Goal: Task Accomplishment & Management: Use online tool/utility

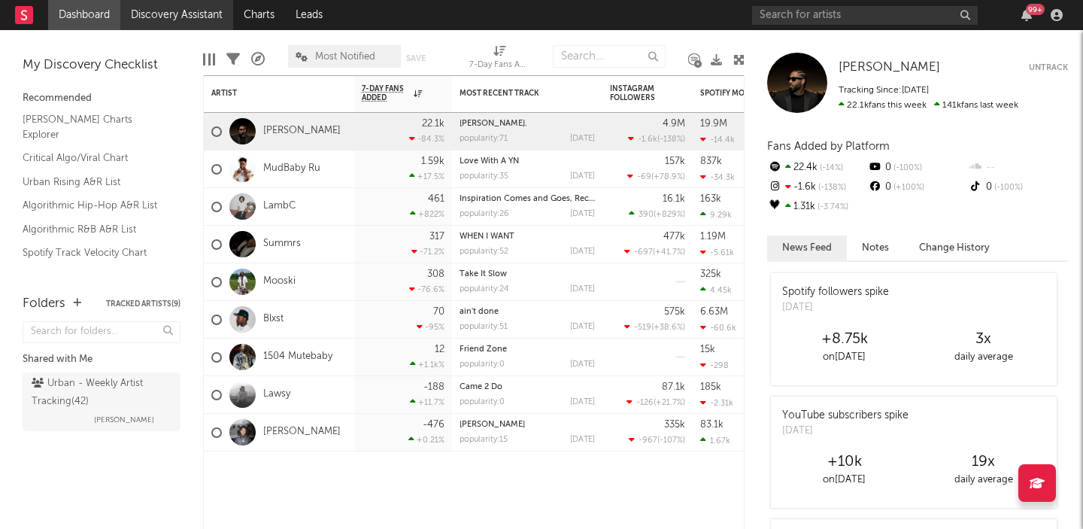
click at [196, 16] on link "Discovery Assistant" at bounding box center [176, 15] width 113 height 30
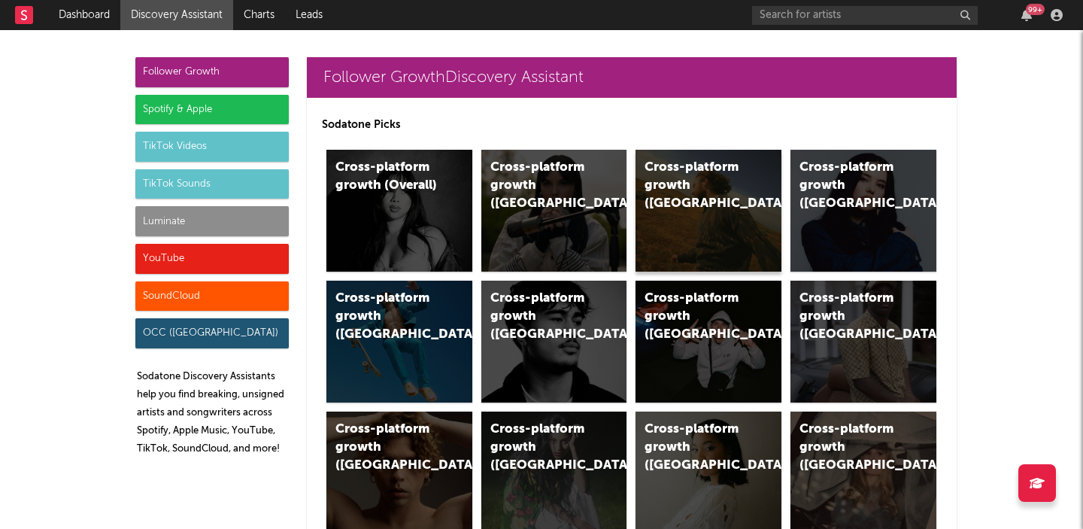
click at [717, 211] on div "Cross-platform growth (US)" at bounding box center [709, 211] width 146 height 122
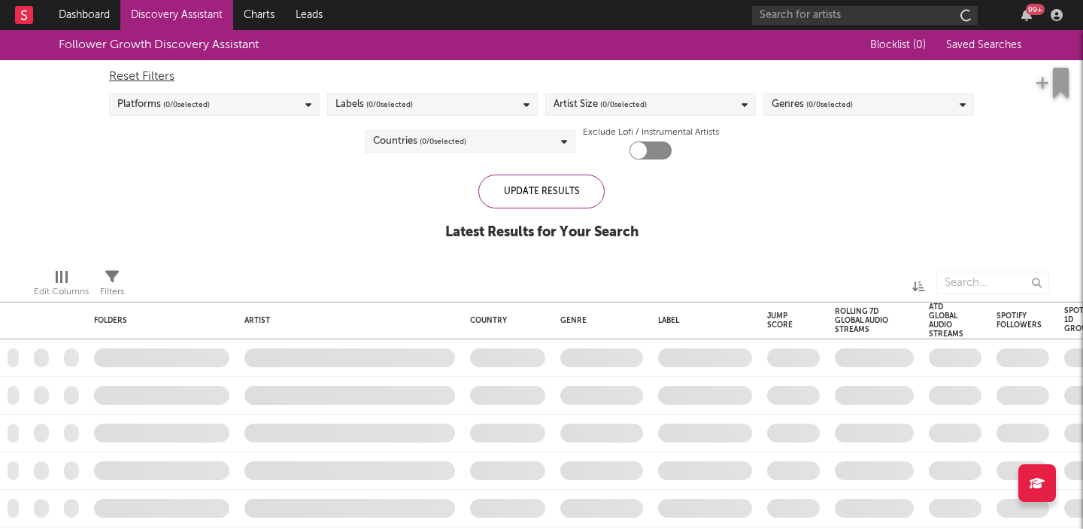
checkbox input "true"
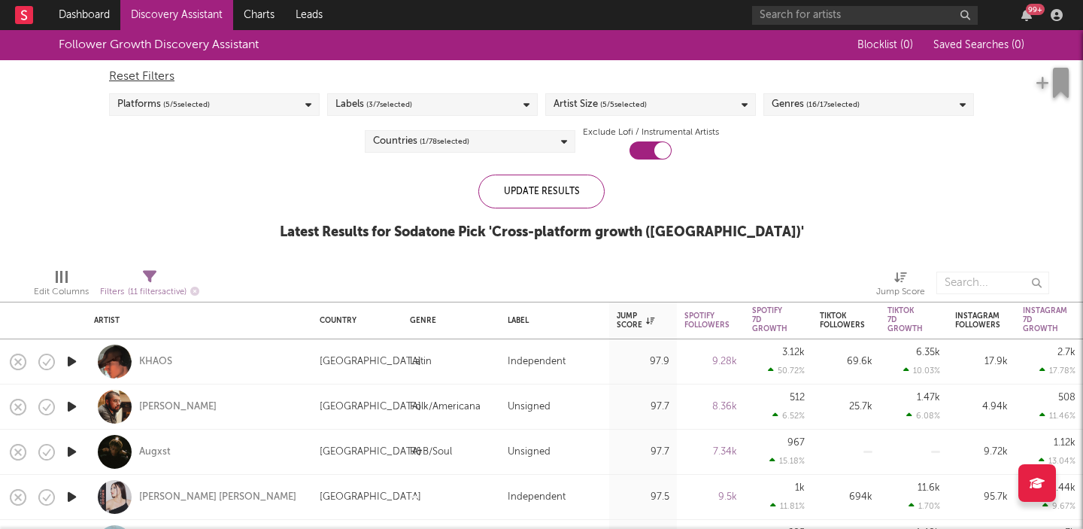
click at [501, 101] on div "Labels ( 3 / 7 selected)" at bounding box center [432, 104] width 211 height 23
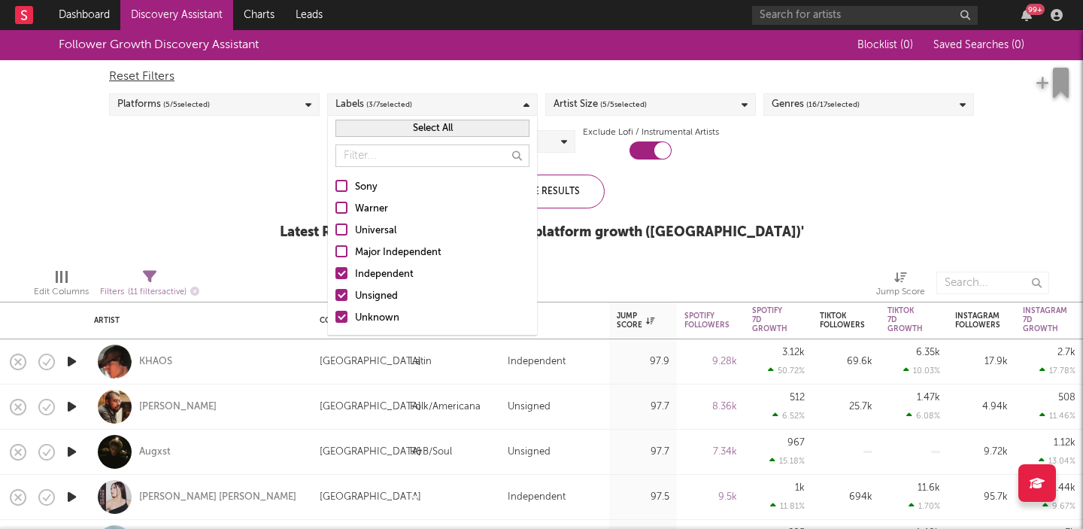
click at [345, 186] on div at bounding box center [341, 186] width 12 height 12
click at [335, 186] on input "Sony" at bounding box center [335, 187] width 0 height 18
click at [343, 206] on div at bounding box center [341, 208] width 12 height 12
click at [335, 206] on input "Warner" at bounding box center [335, 209] width 0 height 18
click at [347, 228] on div at bounding box center [341, 229] width 12 height 12
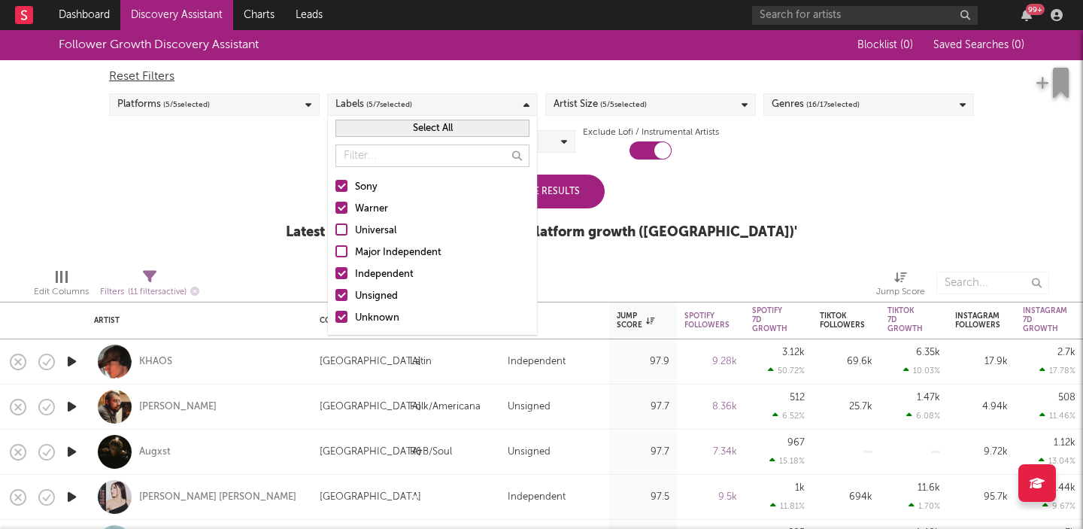
click at [335, 228] on input "Universal" at bounding box center [335, 231] width 0 height 18
click at [343, 247] on div at bounding box center [341, 251] width 12 height 12
click at [335, 247] on input "Major Independent" at bounding box center [335, 253] width 0 height 18
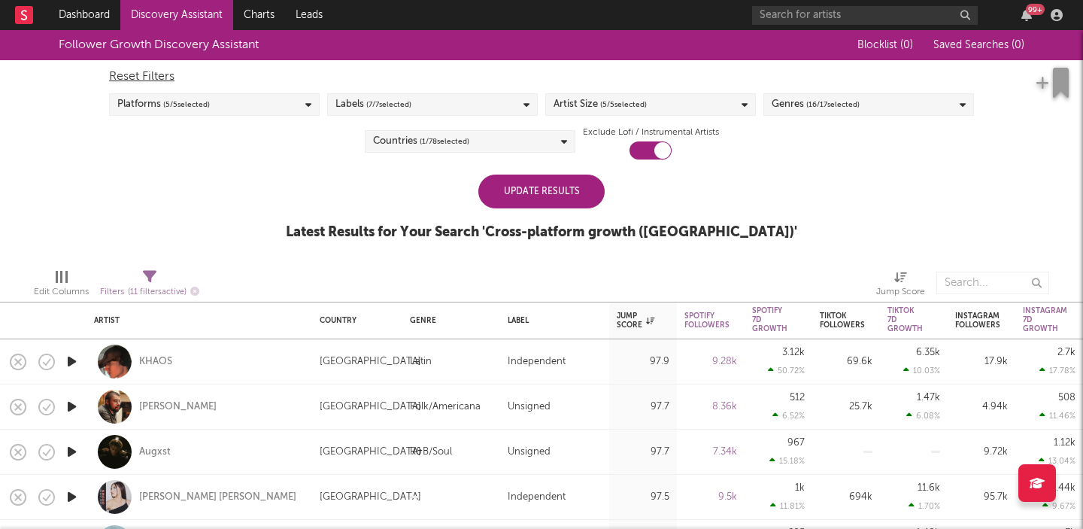
click at [787, 160] on div "Follower Growth Discovery Assistant Blocklist ( 0 ) Saved Searches ( 0 ) Reset …" at bounding box center [541, 143] width 1083 height 226
click at [814, 105] on span "( 16 / 17 selected)" at bounding box center [832, 105] width 53 height 18
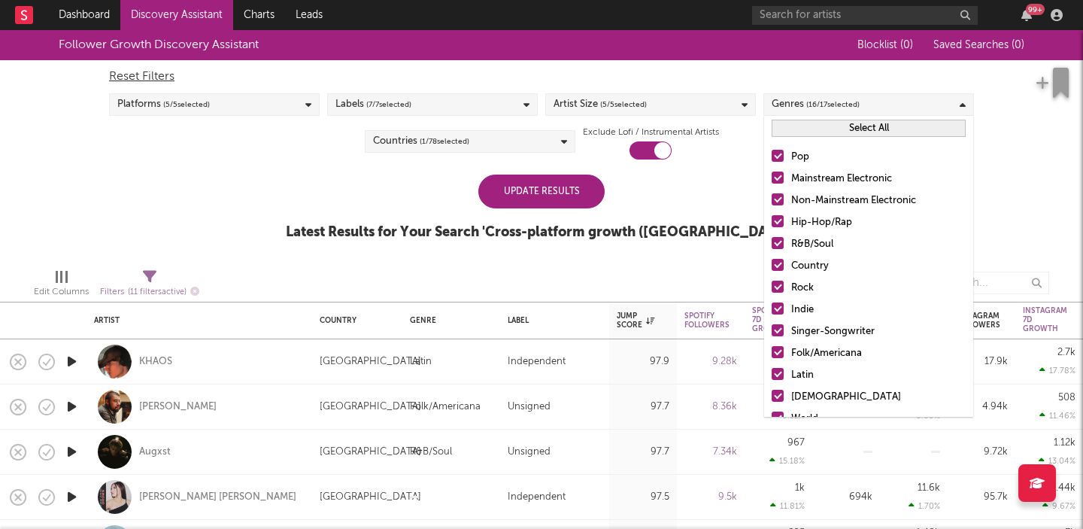
click at [807, 123] on button "Select All" at bounding box center [869, 128] width 194 height 17
click at [836, 126] on button "Deselect All" at bounding box center [869, 128] width 194 height 17
click at [776, 158] on div at bounding box center [778, 156] width 12 height 12
click at [772, 158] on input "Pop" at bounding box center [772, 157] width 0 height 18
click at [778, 220] on div at bounding box center [778, 221] width 12 height 12
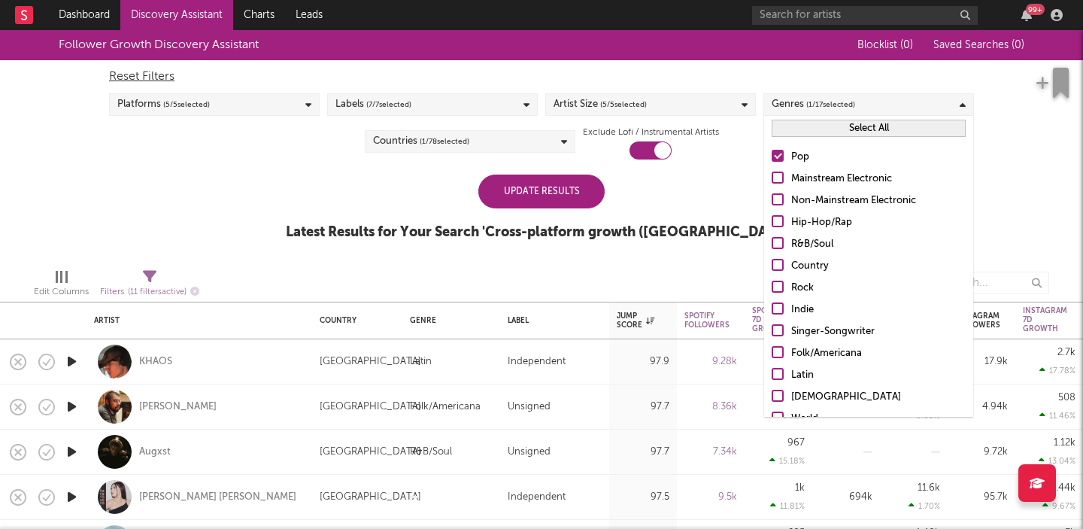
click at [772, 220] on input "Hip-Hop/Rap" at bounding box center [772, 223] width 0 height 18
click at [777, 245] on div at bounding box center [778, 243] width 12 height 12
click at [772, 245] on input "R&B/Soul" at bounding box center [772, 244] width 0 height 18
click at [776, 330] on div at bounding box center [778, 330] width 12 height 12
click at [772, 330] on input "Singer-Songwriter" at bounding box center [772, 332] width 0 height 18
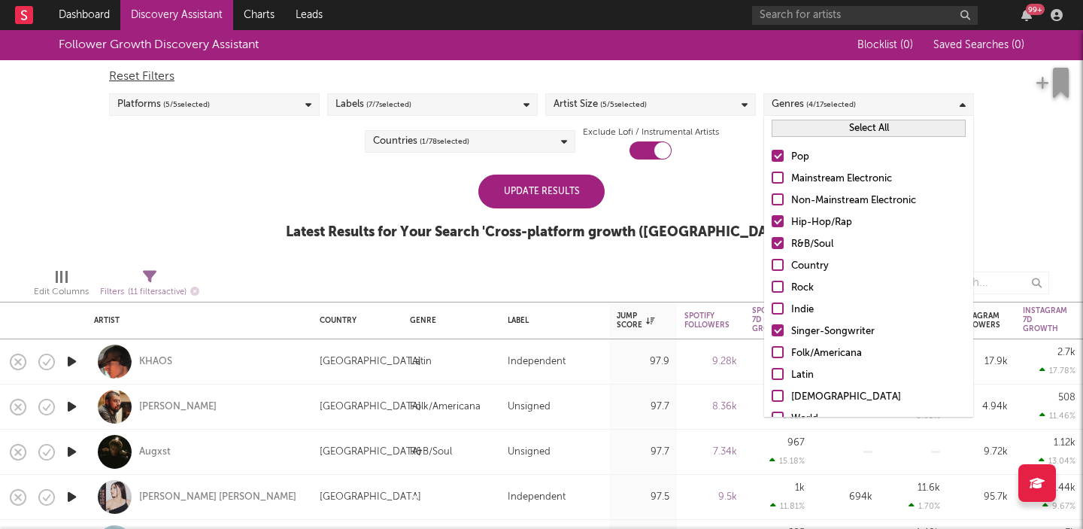
click at [593, 105] on div "Artist Size ( 5 / 5 selected)" at bounding box center [600, 105] width 93 height 18
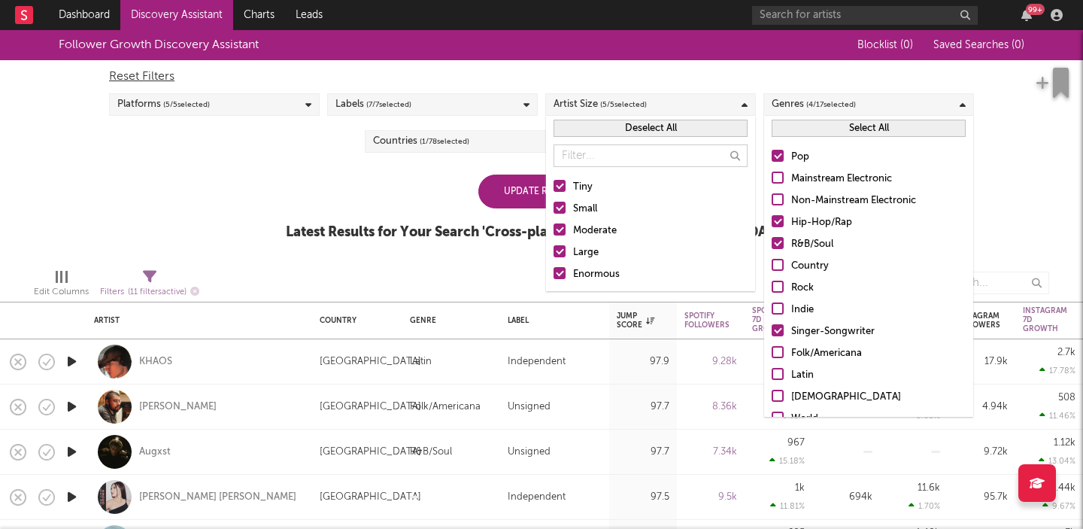
click at [560, 272] on div at bounding box center [560, 273] width 12 height 12
click at [554, 272] on input "Enormous" at bounding box center [554, 274] width 0 height 18
click at [561, 250] on div at bounding box center [560, 251] width 12 height 12
click at [554, 250] on input "Large" at bounding box center [554, 253] width 0 height 18
click at [350, 199] on div "Update Results Latest Results for Your Search ' Cross-platform growth (US) '" at bounding box center [541, 215] width 511 height 82
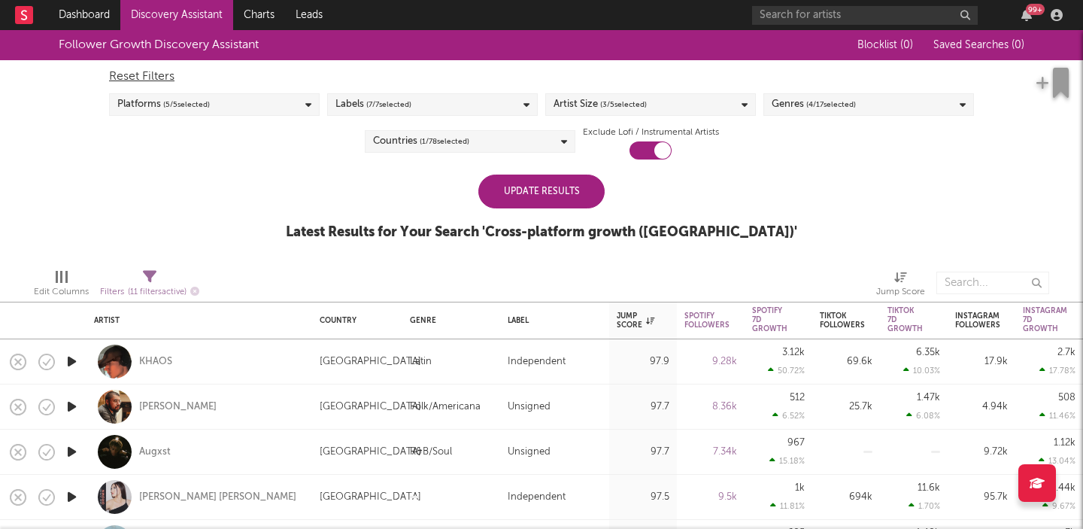
click at [424, 141] on span "( 1 / 78 selected)" at bounding box center [445, 141] width 50 height 18
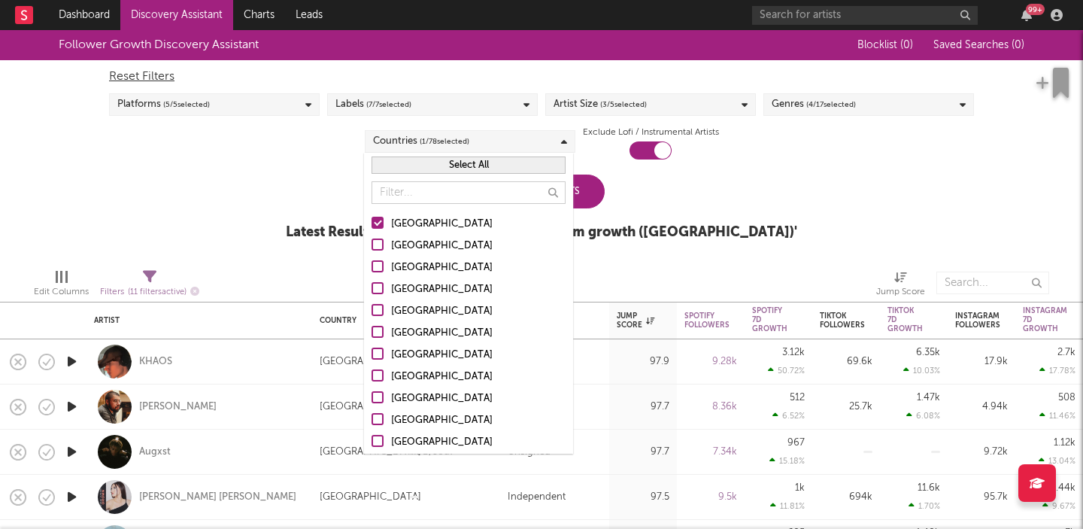
click at [424, 141] on span "( 1 / 78 selected)" at bounding box center [445, 141] width 50 height 18
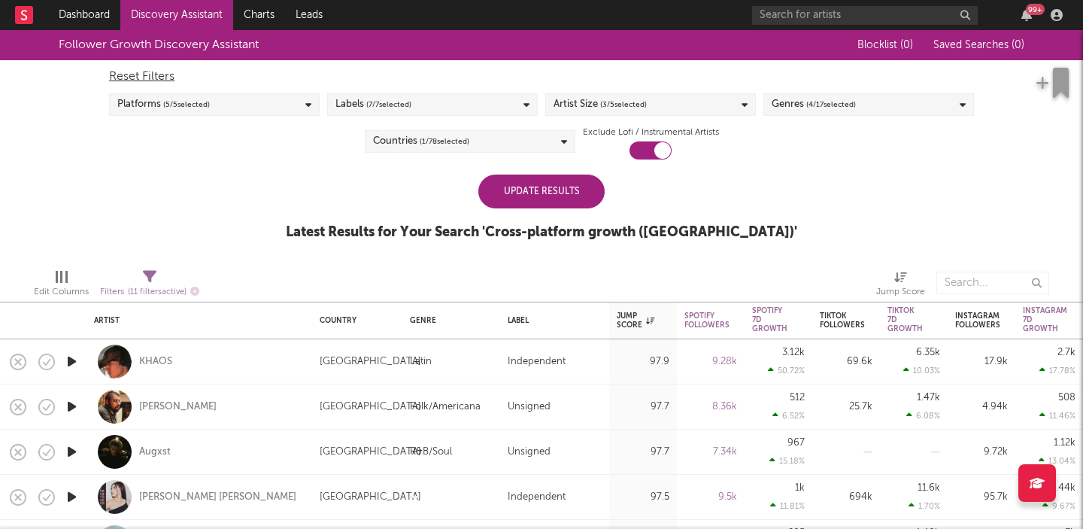
click at [529, 184] on div "Update Results" at bounding box center [541, 191] width 126 height 34
